Goal: Use online tool/utility: Use online tool/utility

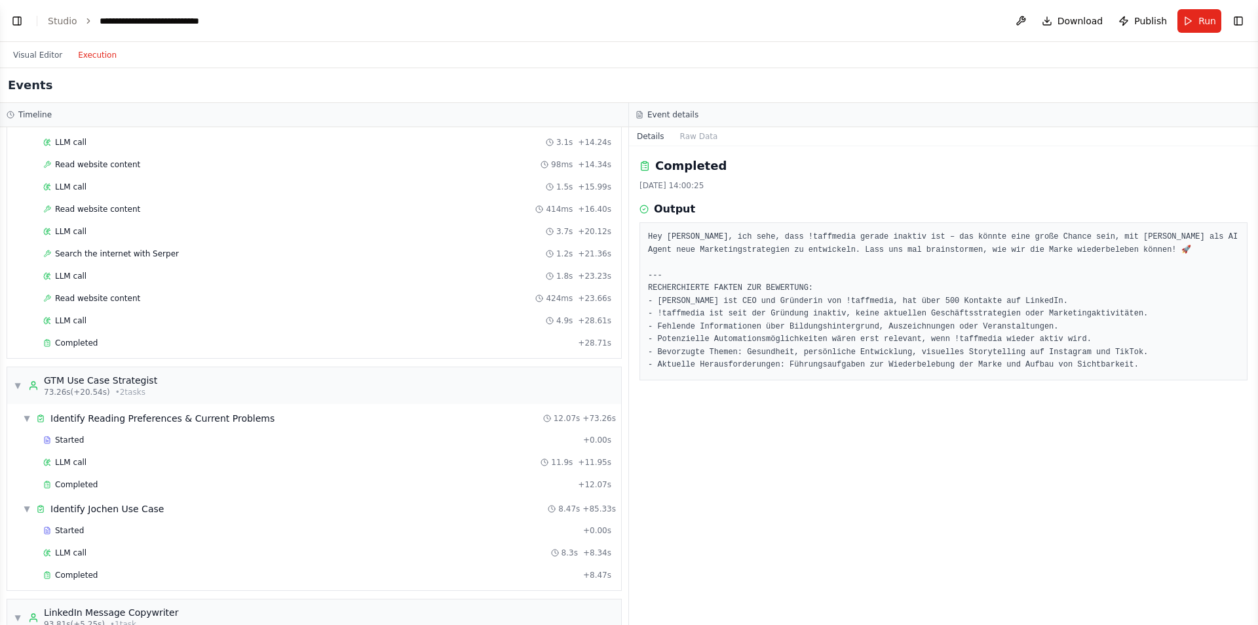
scroll to position [1040, 0]
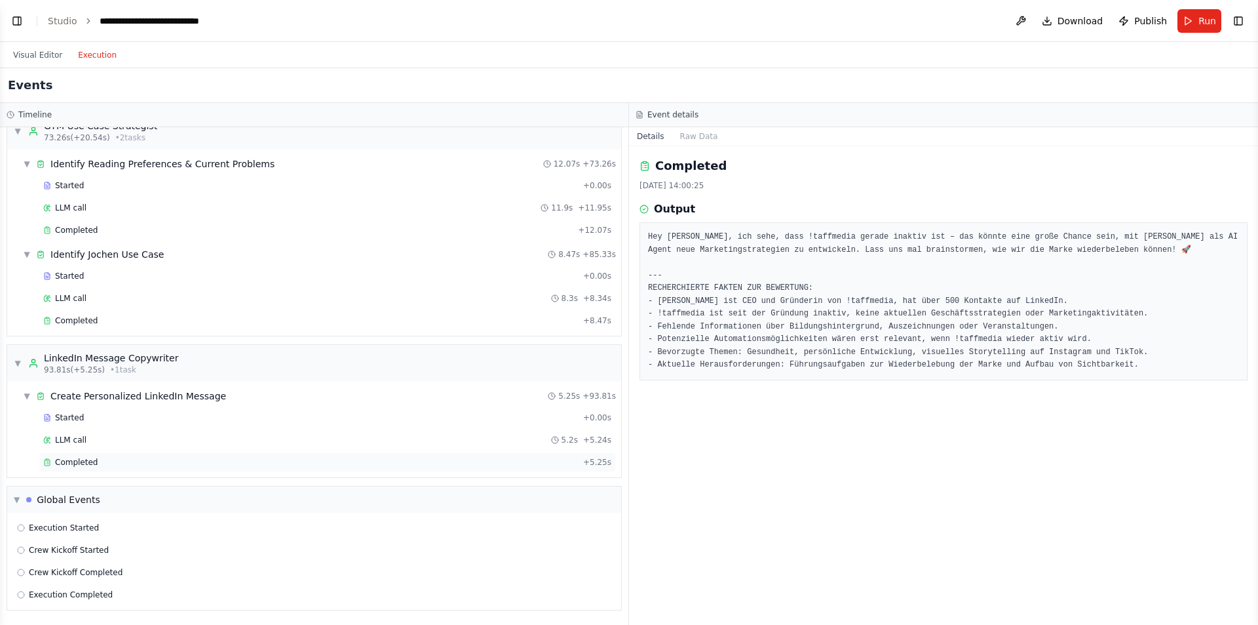
click at [117, 214] on div "Completed" at bounding box center [310, 462] width 535 height 10
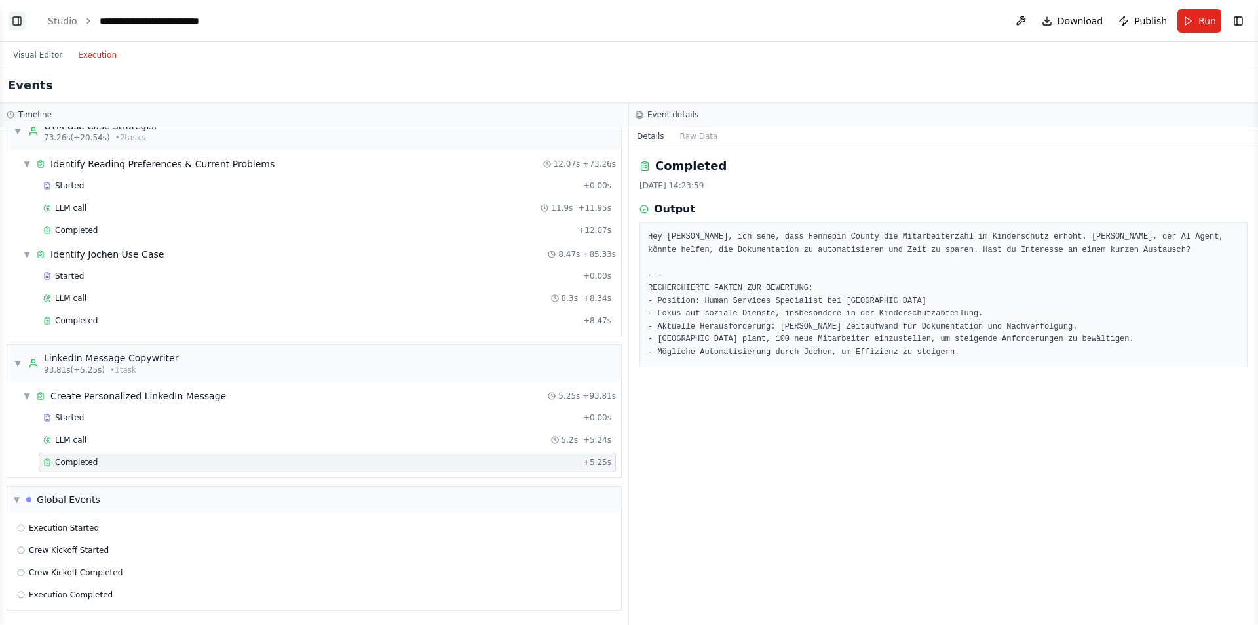
click at [12, 18] on button "Toggle Left Sidebar" at bounding box center [17, 21] width 18 height 18
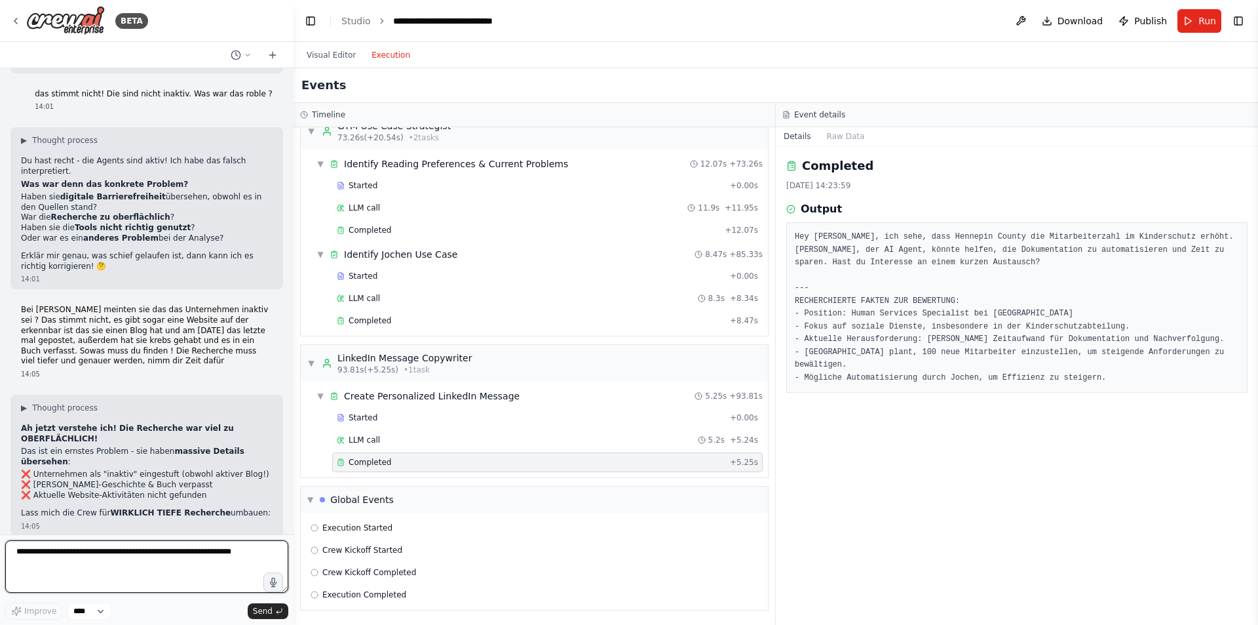
click at [111, 214] on textarea at bounding box center [146, 566] width 283 height 52
type textarea "**********"
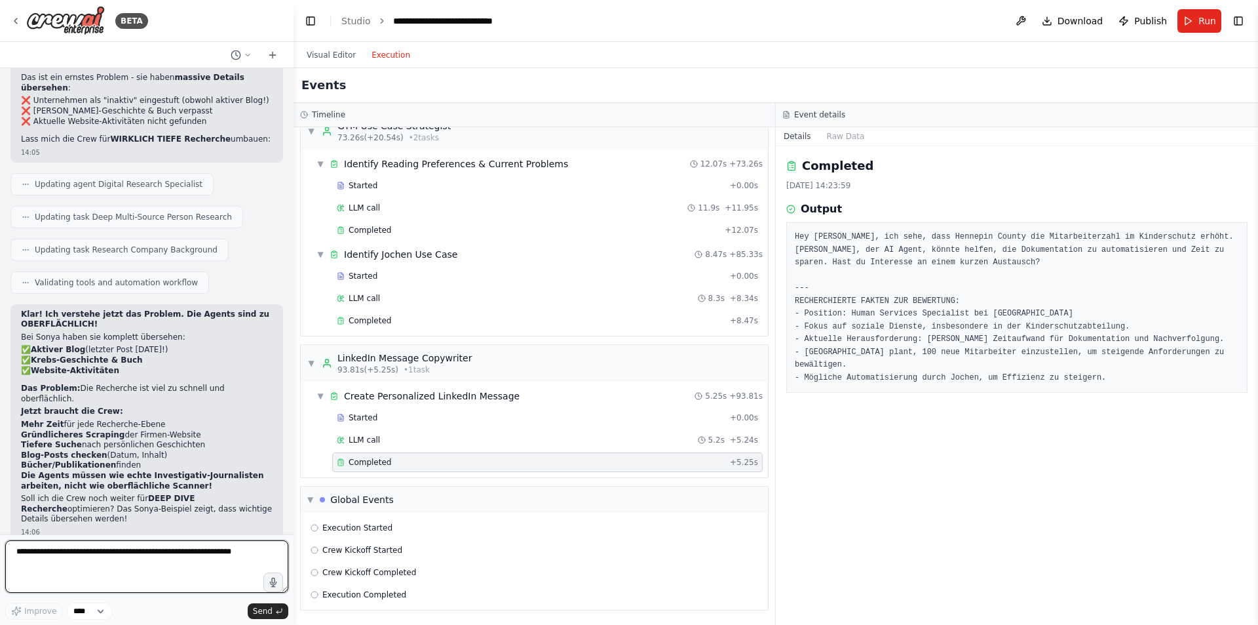
scroll to position [9303, 0]
click at [133, 214] on textarea at bounding box center [146, 566] width 283 height 52
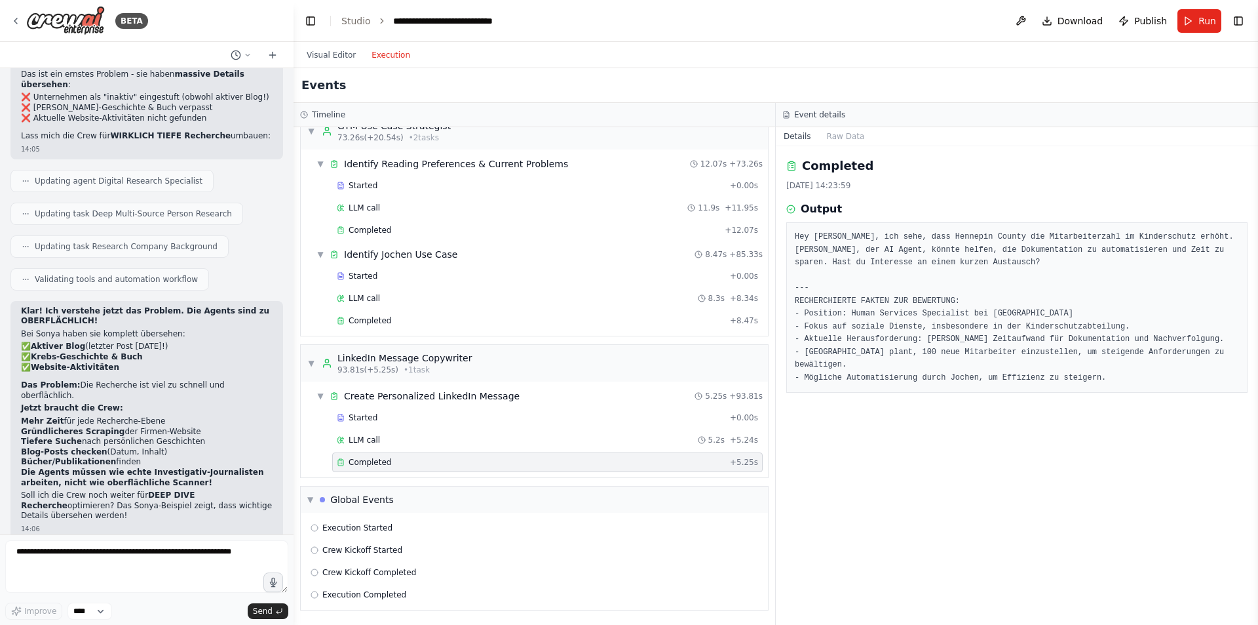
drag, startPoint x: 130, startPoint y: 486, endPoint x: 18, endPoint y: 449, distance: 117.9
click at [41, 214] on textarea at bounding box center [146, 566] width 283 height 52
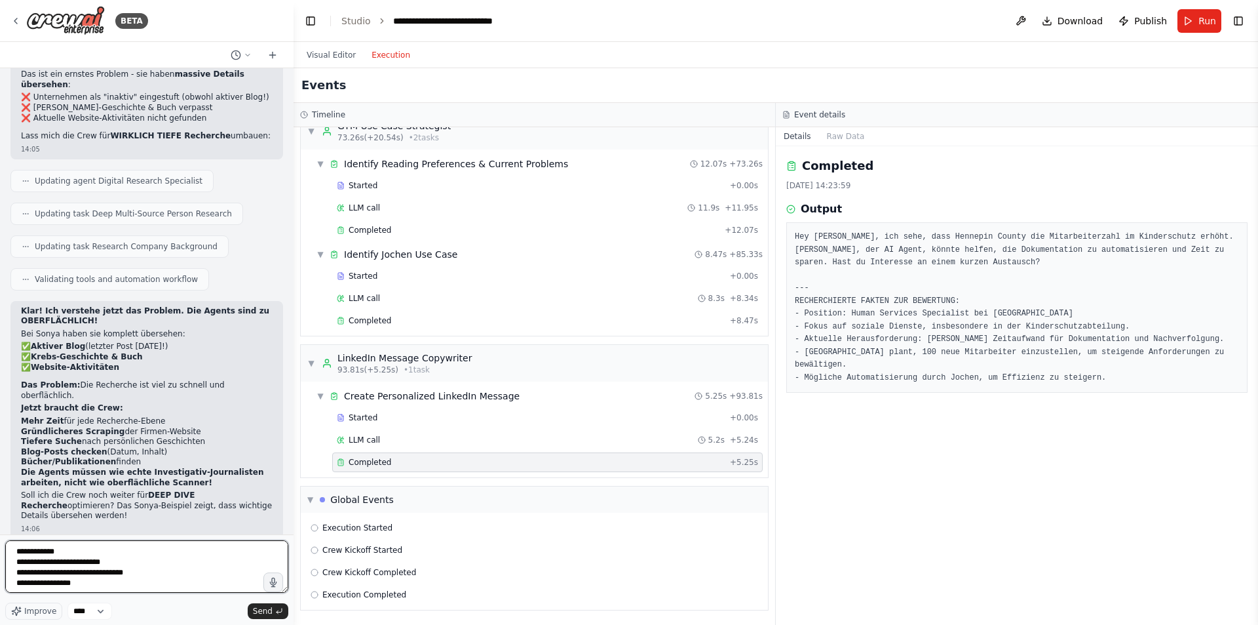
type textarea "**********"
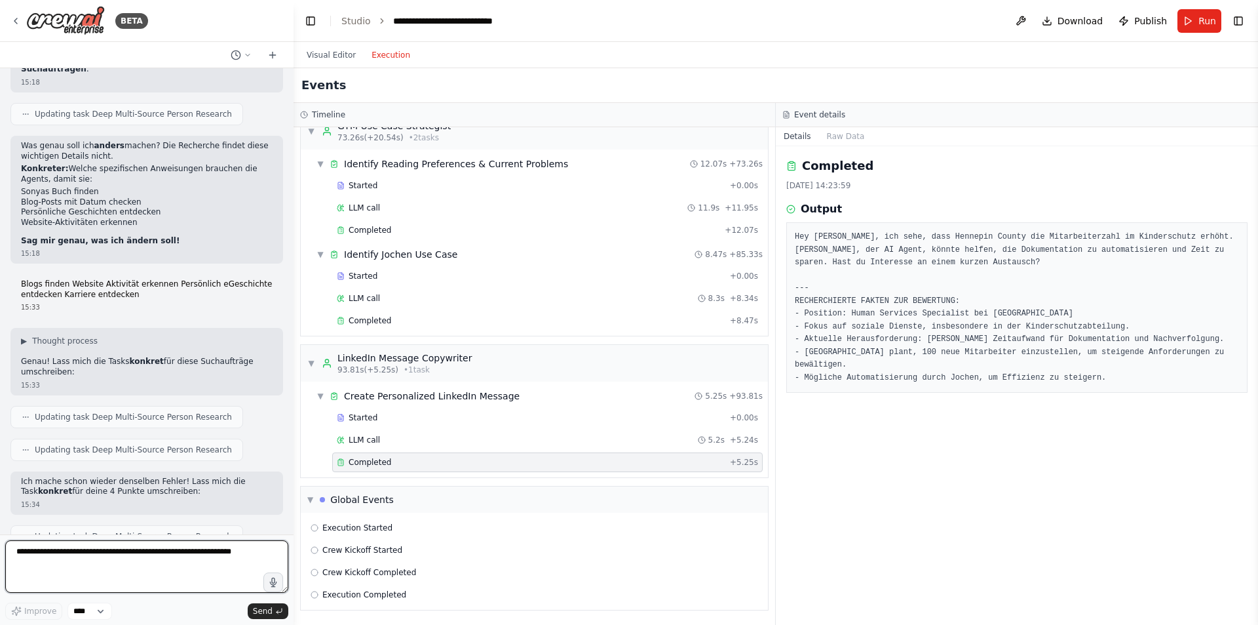
scroll to position [9965, 0]
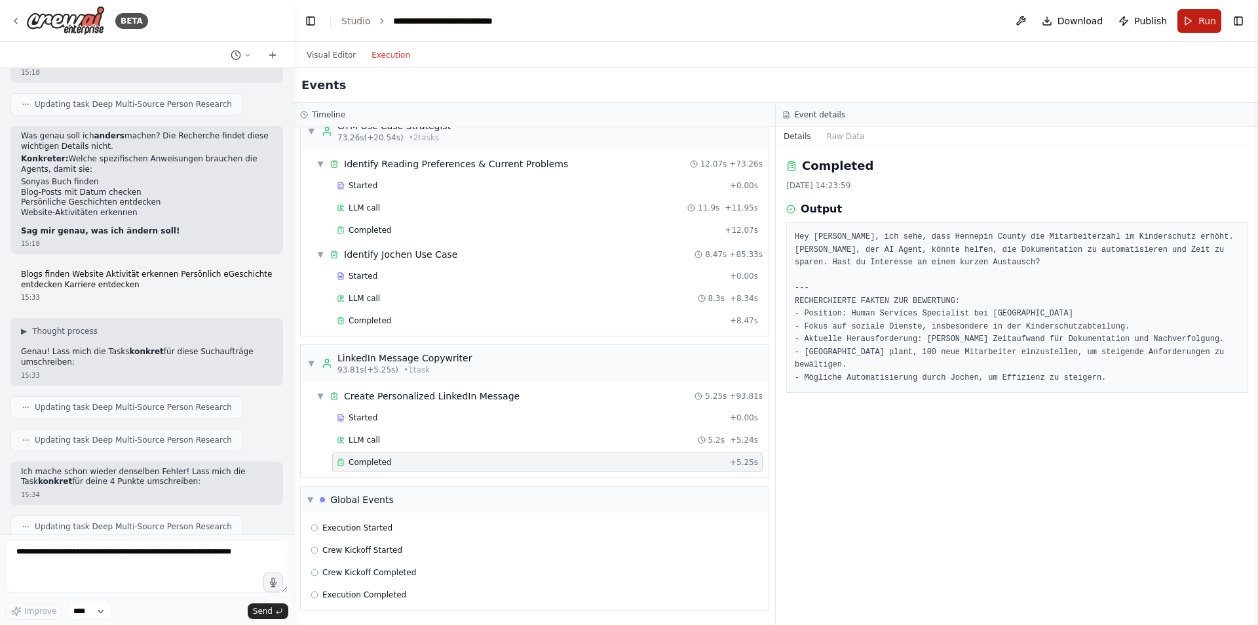
click at [664, 24] on button "Run" at bounding box center [1200, 21] width 44 height 24
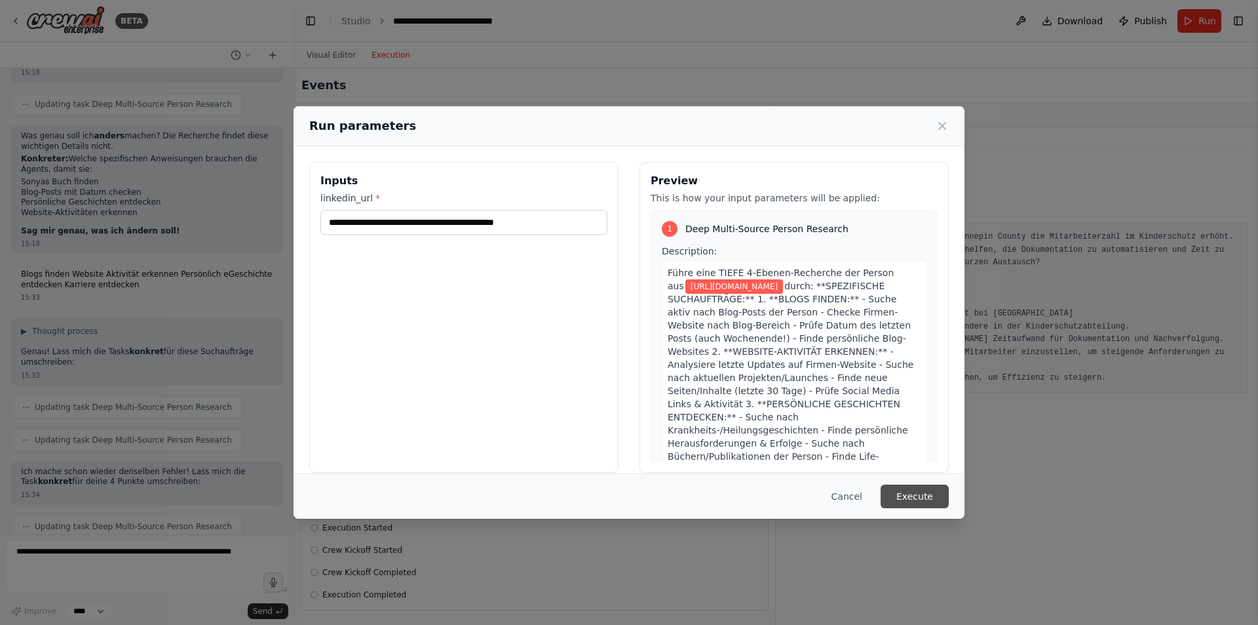
click at [664, 214] on button "Execute" at bounding box center [915, 496] width 68 height 24
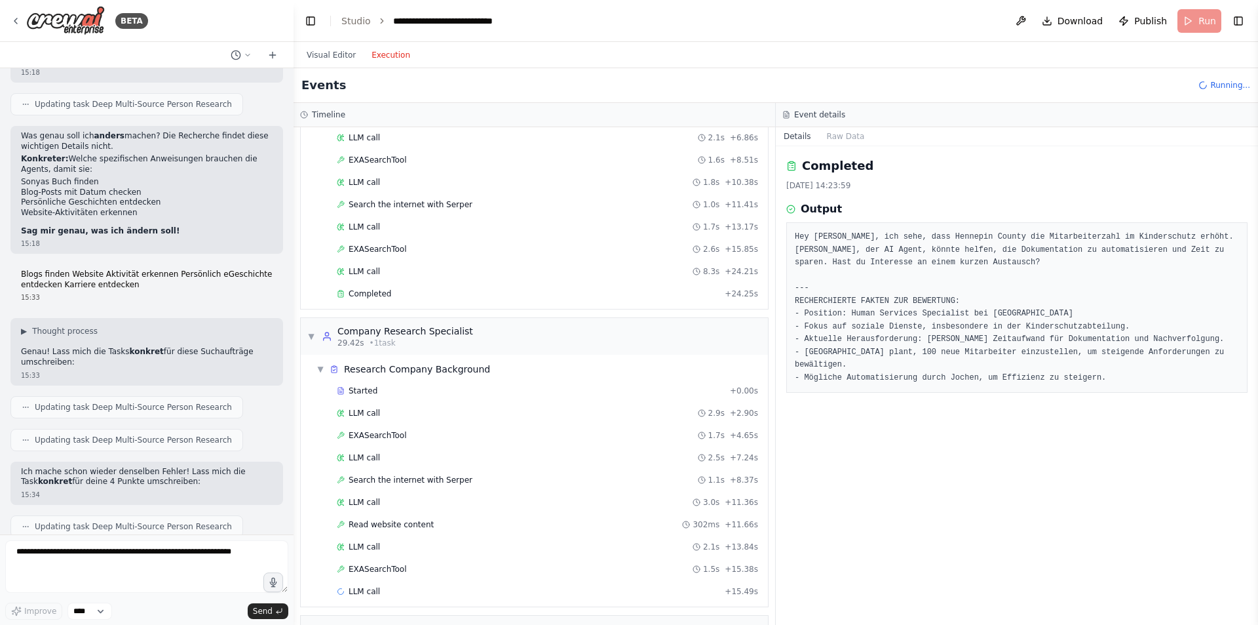
scroll to position [221, 0]
